Goal: Task Accomplishment & Management: Use online tool/utility

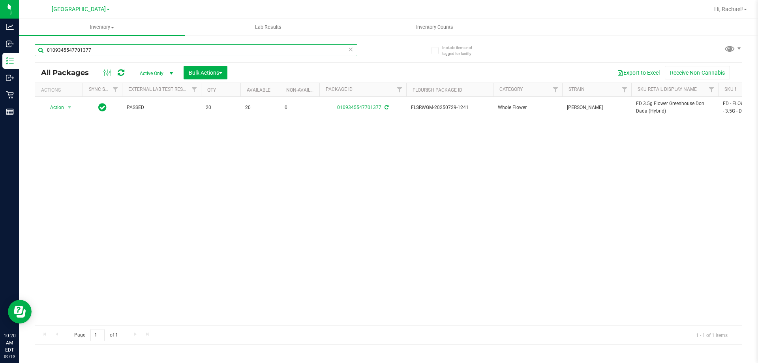
click at [103, 48] on input "0109345547701377" at bounding box center [196, 50] width 322 height 12
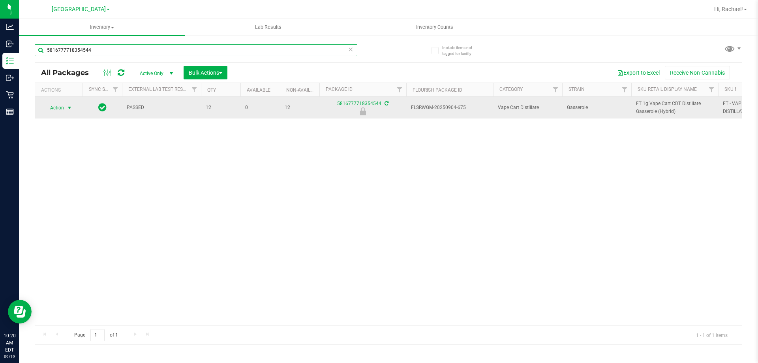
type input "5816777718354544"
click at [68, 106] on span "select" at bounding box center [69, 108] width 6 height 6
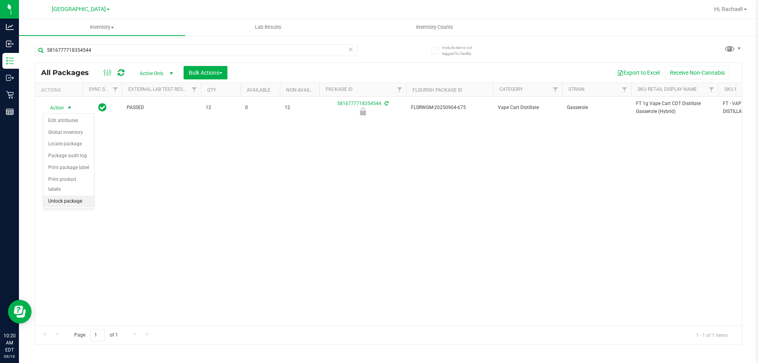
click at [70, 195] on li "Unlock package" at bounding box center [68, 201] width 51 height 12
